Goal: Task Accomplishment & Management: Manage account settings

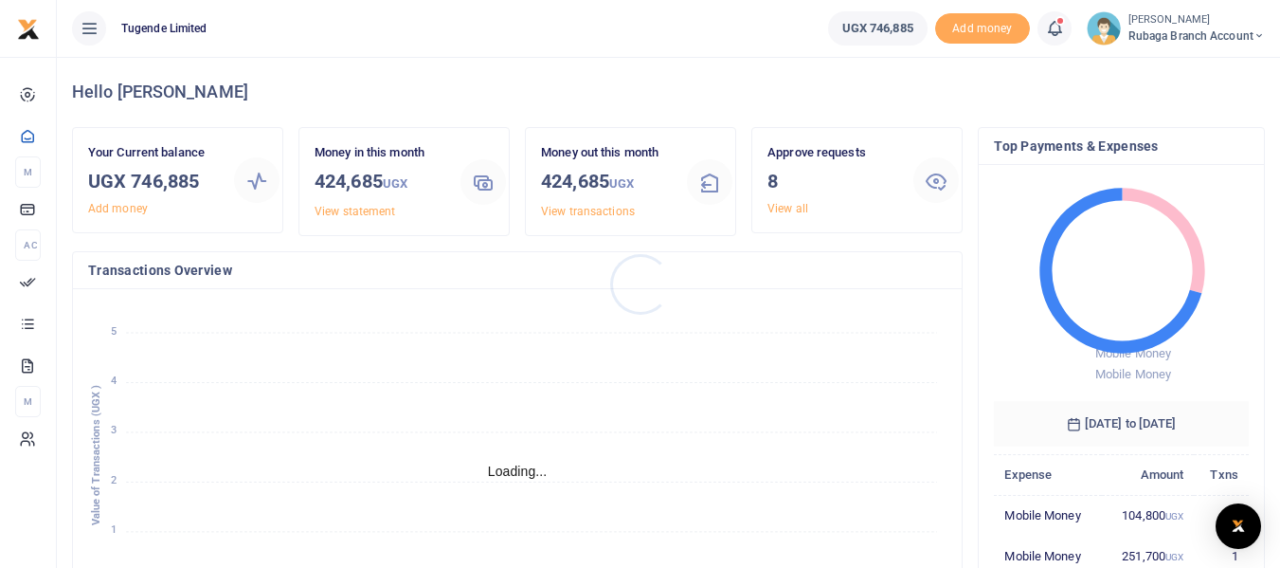
scroll to position [15, 15]
click at [795, 209] on link "View all" at bounding box center [788, 208] width 41 height 13
click at [792, 209] on link "View all" at bounding box center [788, 208] width 41 height 13
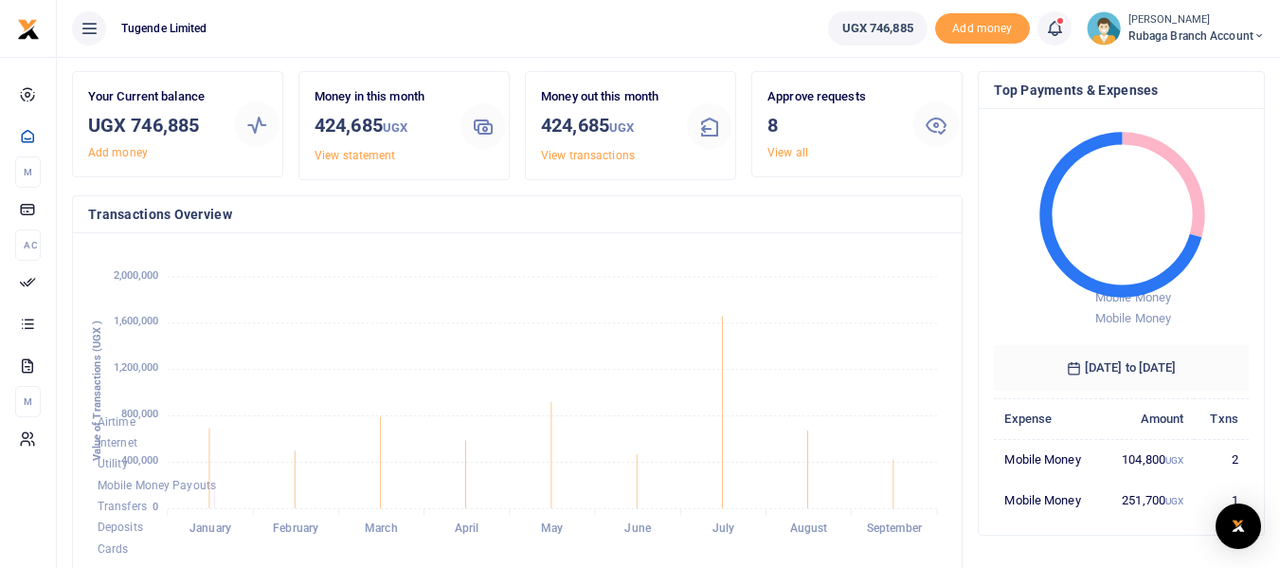
scroll to position [59, 0]
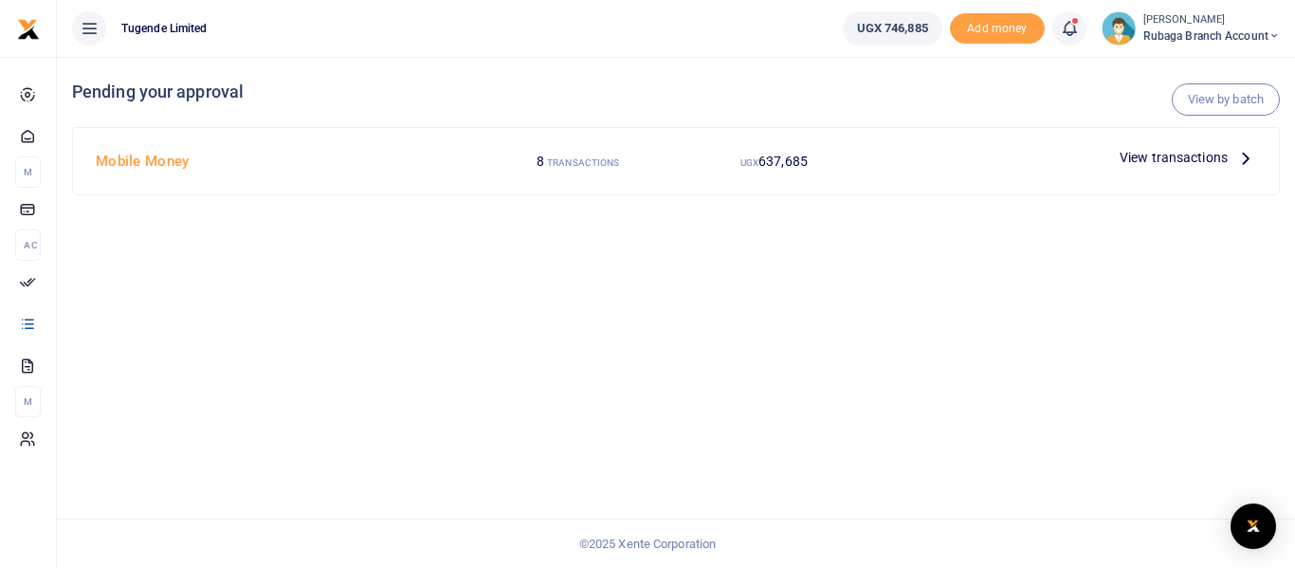
click at [1181, 150] on span "View transactions" at bounding box center [1173, 157] width 108 height 21
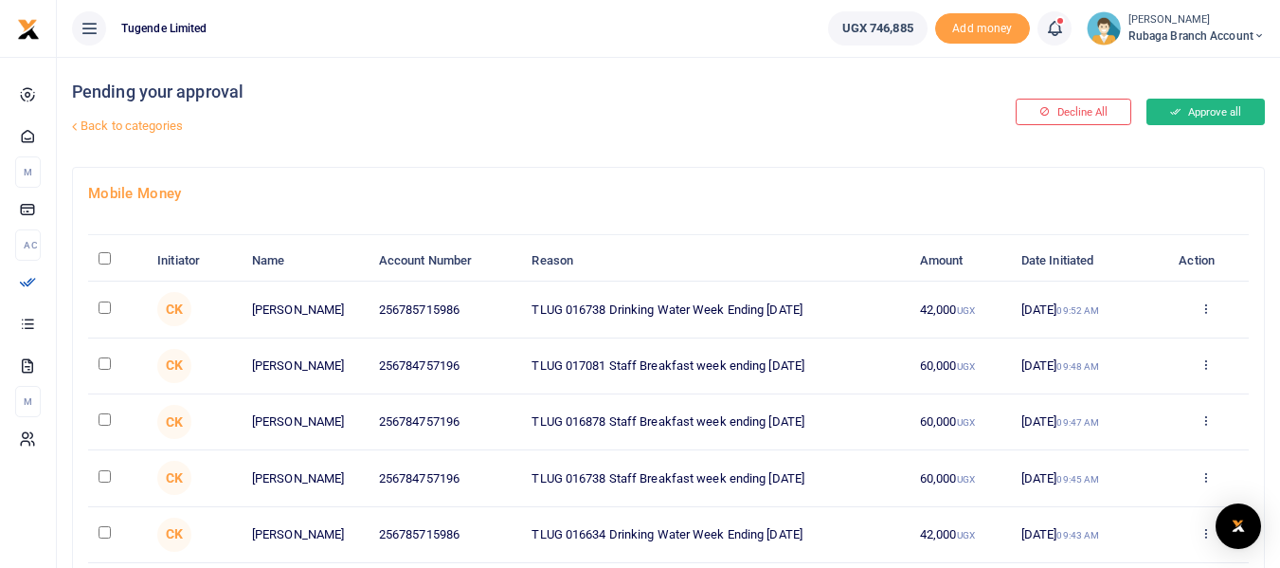
click at [1206, 109] on button "Approve all" at bounding box center [1206, 112] width 118 height 27
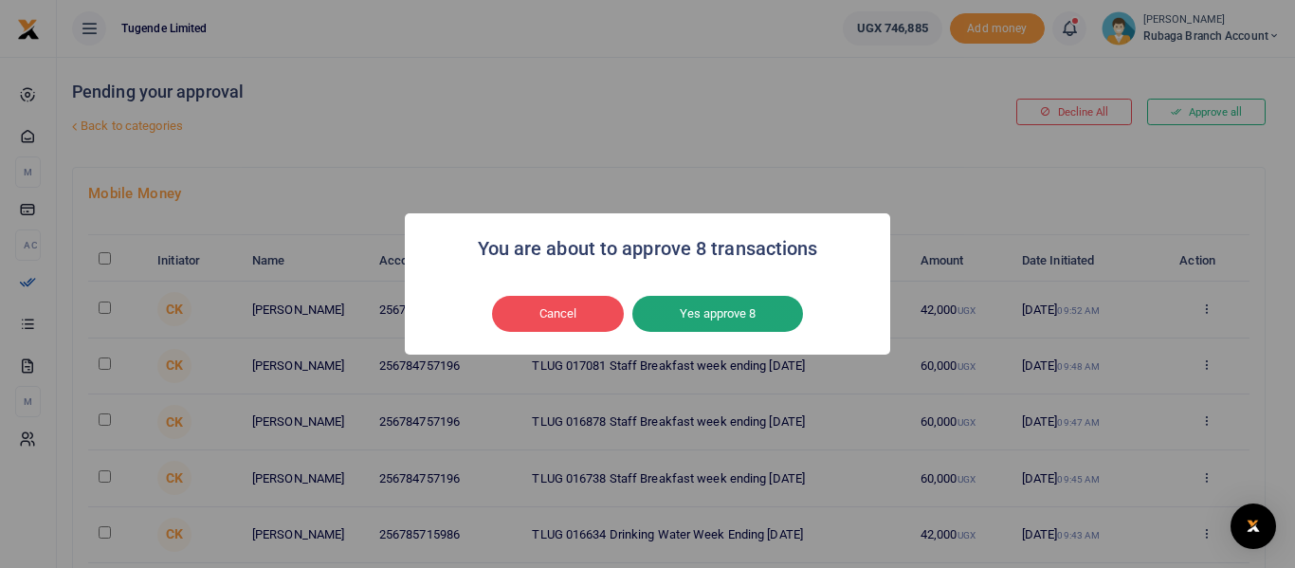
click at [717, 312] on button "Yes approve 8" at bounding box center [717, 314] width 171 height 36
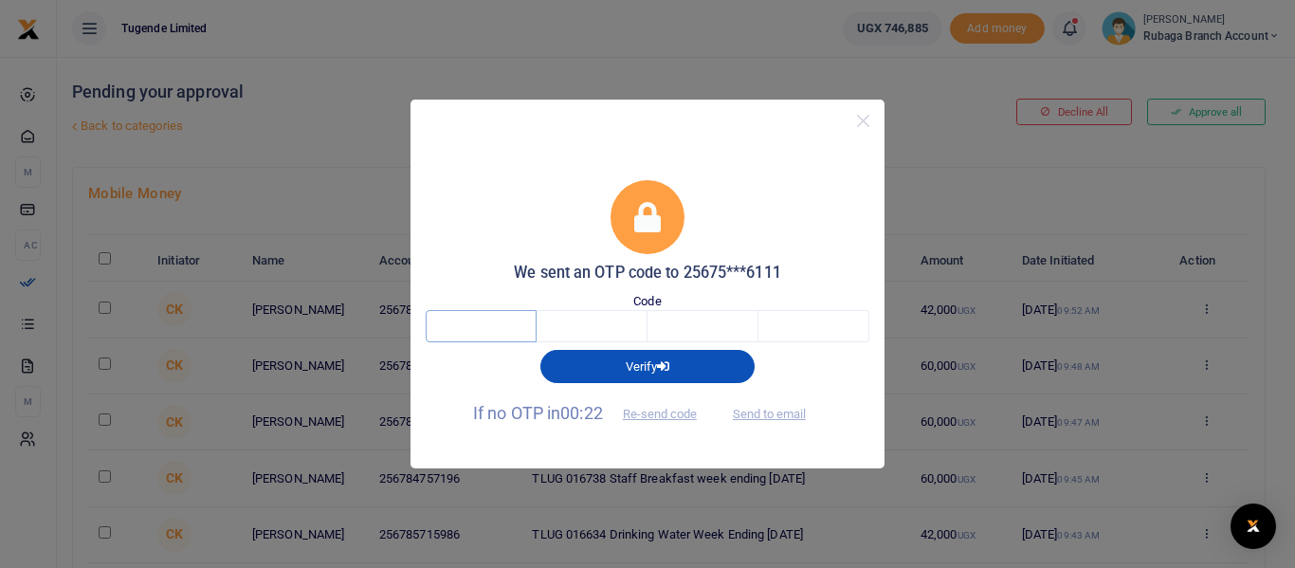
click at [472, 332] on input "text" at bounding box center [481, 326] width 111 height 32
type input "2"
type input "0"
type input "2"
